Goal: Task Accomplishment & Management: Manage account settings

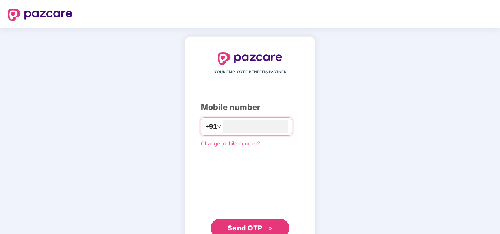
type input "**********"
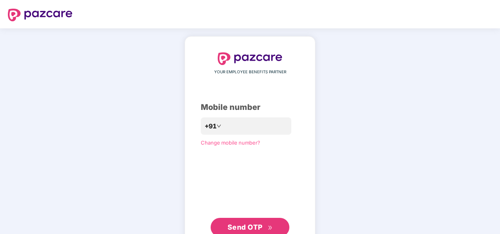
click at [245, 222] on span "Send OTP" at bounding box center [250, 227] width 45 height 11
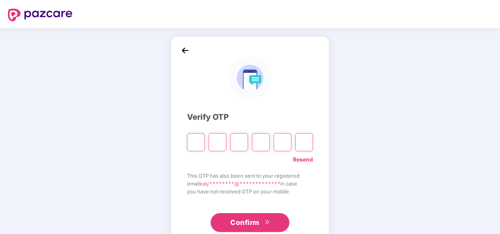
type input "*"
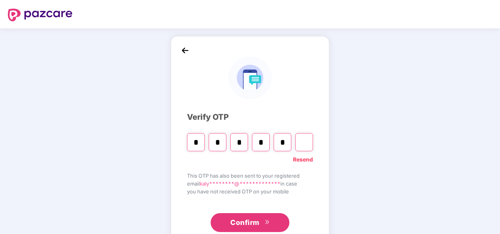
type input "*"
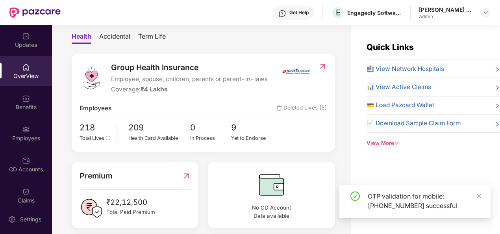
scroll to position [72, 0]
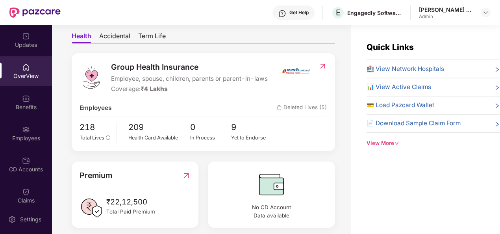
click at [446, 15] on div "Admin" at bounding box center [446, 16] width 55 height 6
click at [483, 10] on img at bounding box center [486, 12] width 6 height 6
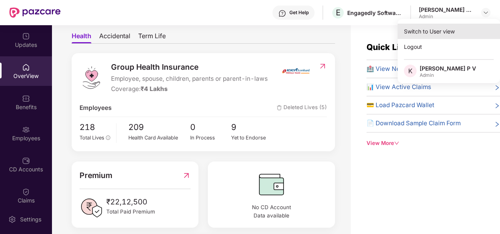
click at [439, 35] on div "Switch to User view" at bounding box center [449, 31] width 102 height 15
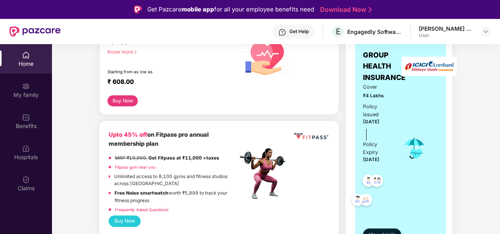
scroll to position [85, 0]
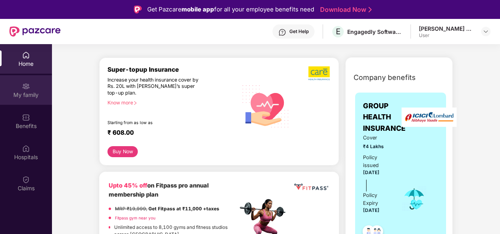
click at [22, 87] on img at bounding box center [26, 86] width 8 height 8
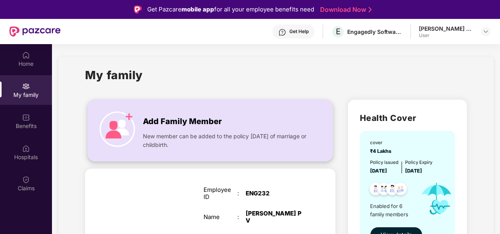
click at [182, 133] on span "New member can be added to the policy [DATE] of marriage or childbirth." at bounding box center [226, 140] width 166 height 17
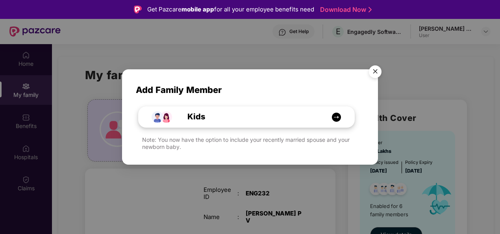
click at [220, 113] on div "Kids" at bounding box center [251, 117] width 162 height 12
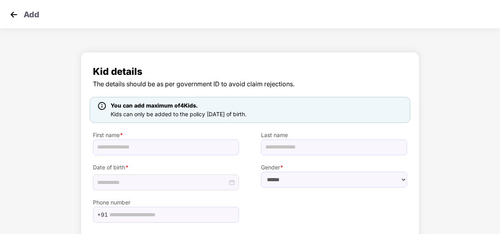
click at [17, 15] on img at bounding box center [14, 15] width 12 height 12
